Goal: Task Accomplishment & Management: Manage account settings

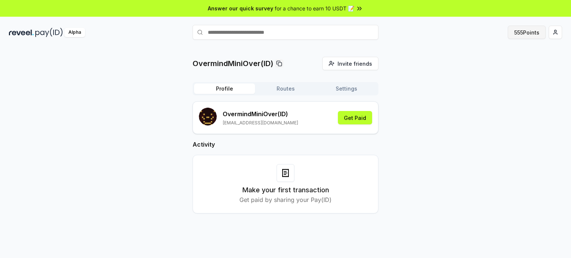
click at [526, 29] on button "555 Points" at bounding box center [527, 32] width 38 height 13
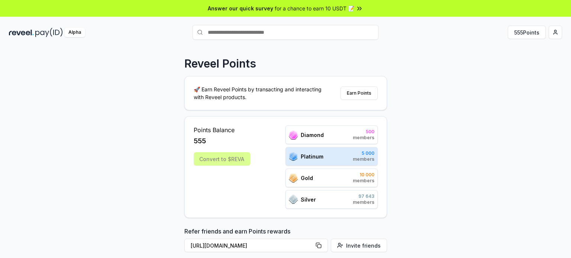
click at [363, 100] on div "🚀 Earn Reveel Points by transacting and interacting with Reveel products. Earn …" at bounding box center [286, 93] width 202 height 33
click at [369, 94] on button "Earn Points" at bounding box center [358, 93] width 37 height 13
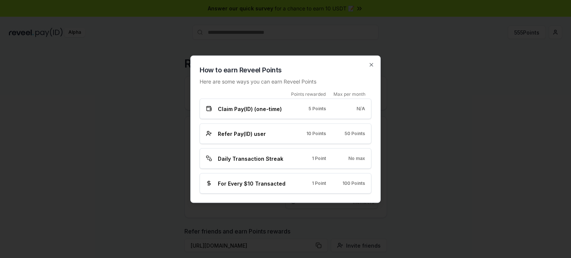
click at [266, 183] on span "For Every $10 Transacted" at bounding box center [252, 183] width 68 height 8
drag, startPoint x: 294, startPoint y: 182, endPoint x: 324, endPoint y: 181, distance: 30.9
click at [294, 182] on div "For Every $10 Transacted 1 Point 100 Points" at bounding box center [285, 183] width 159 height 8
drag, startPoint x: 370, startPoint y: 180, endPoint x: 212, endPoint y: 183, distance: 158.7
click at [212, 183] on div "For Every $10 Transacted 1 Point 100 Points" at bounding box center [286, 183] width 172 height 20
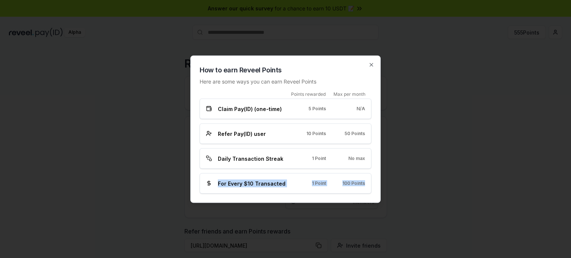
click at [230, 182] on span "For Every $10 Transacted" at bounding box center [252, 183] width 68 height 8
click at [434, 138] on div at bounding box center [285, 129] width 571 height 258
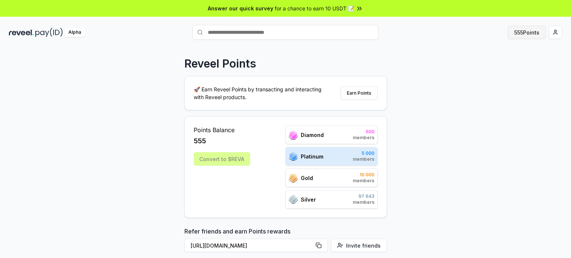
click at [525, 33] on button "555 Points" at bounding box center [527, 32] width 38 height 13
click at [26, 35] on img at bounding box center [21, 32] width 25 height 9
